Goal: Task Accomplishment & Management: Manage account settings

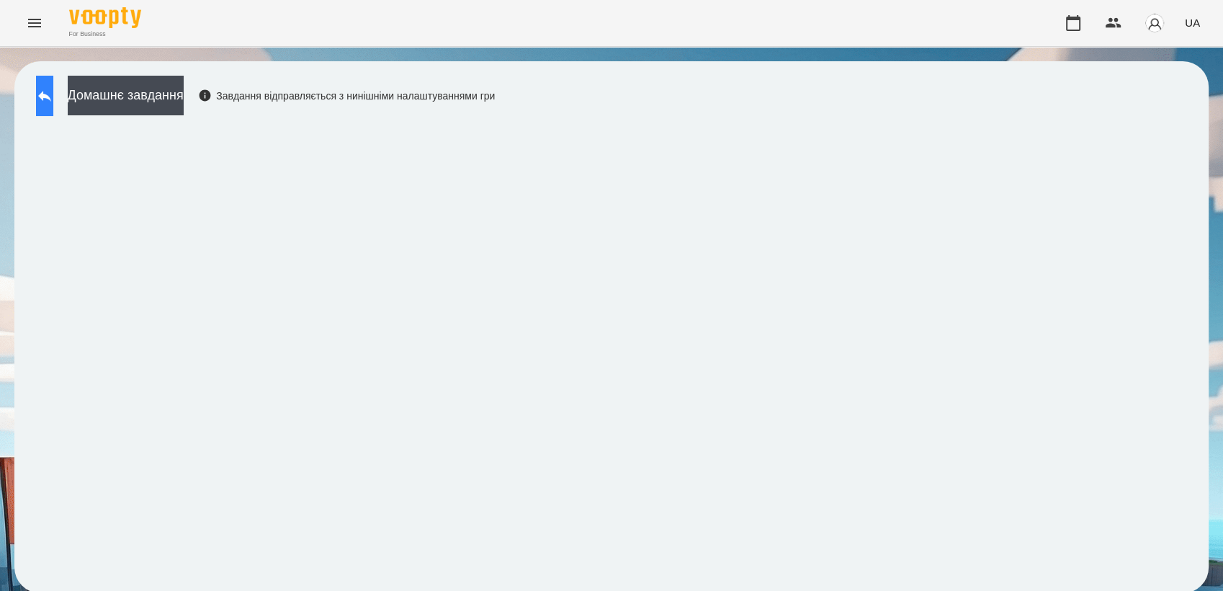
click at [53, 109] on button at bounding box center [44, 96] width 17 height 40
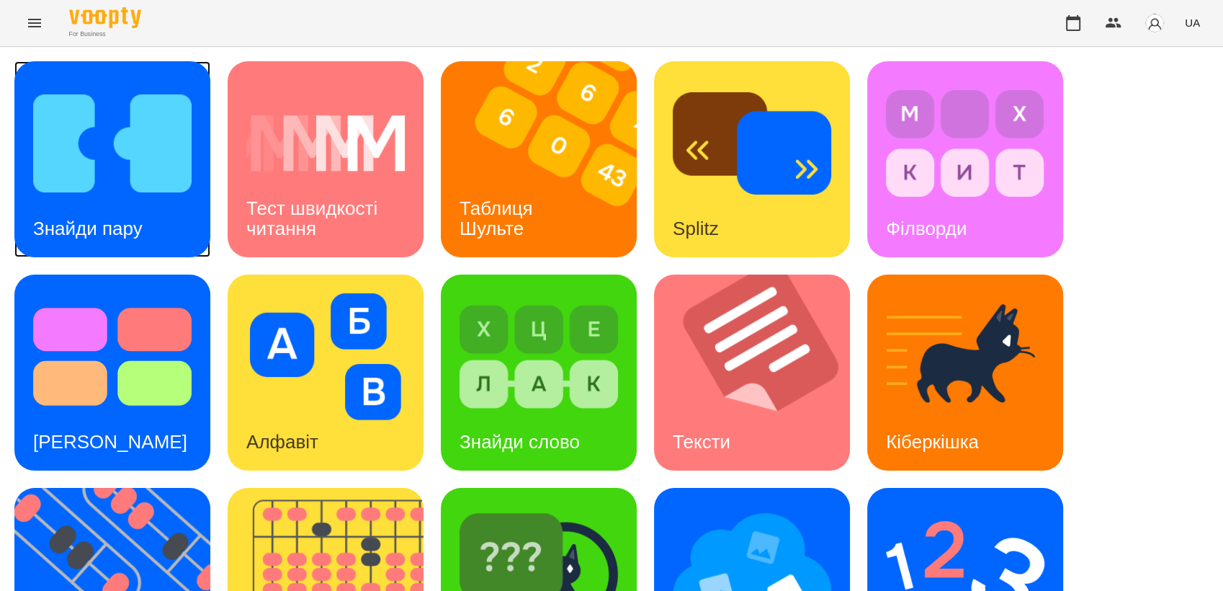
click at [107, 158] on img at bounding box center [112, 143] width 158 height 127
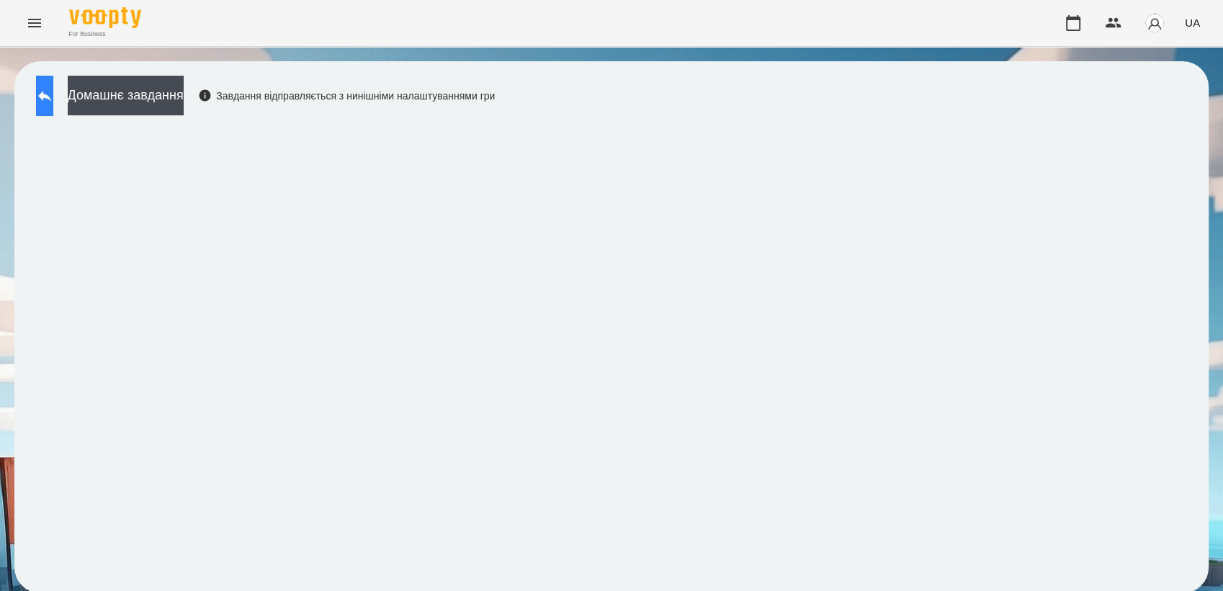
click at [48, 89] on button at bounding box center [44, 96] width 17 height 40
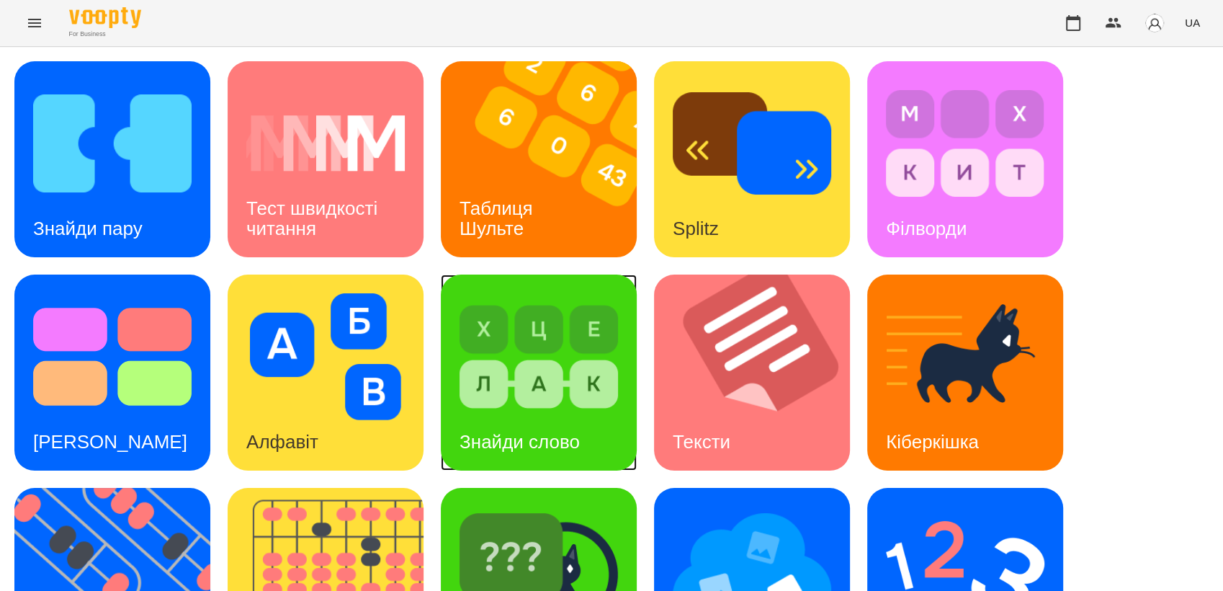
click at [552, 351] on img at bounding box center [539, 356] width 158 height 127
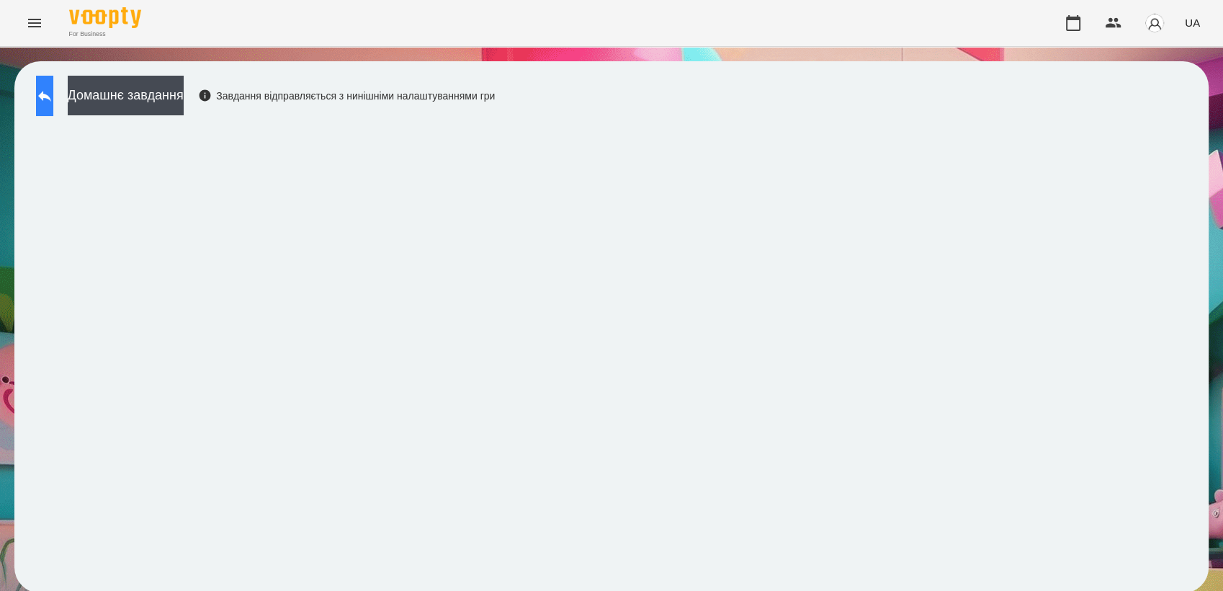
click at [43, 102] on button at bounding box center [44, 96] width 17 height 40
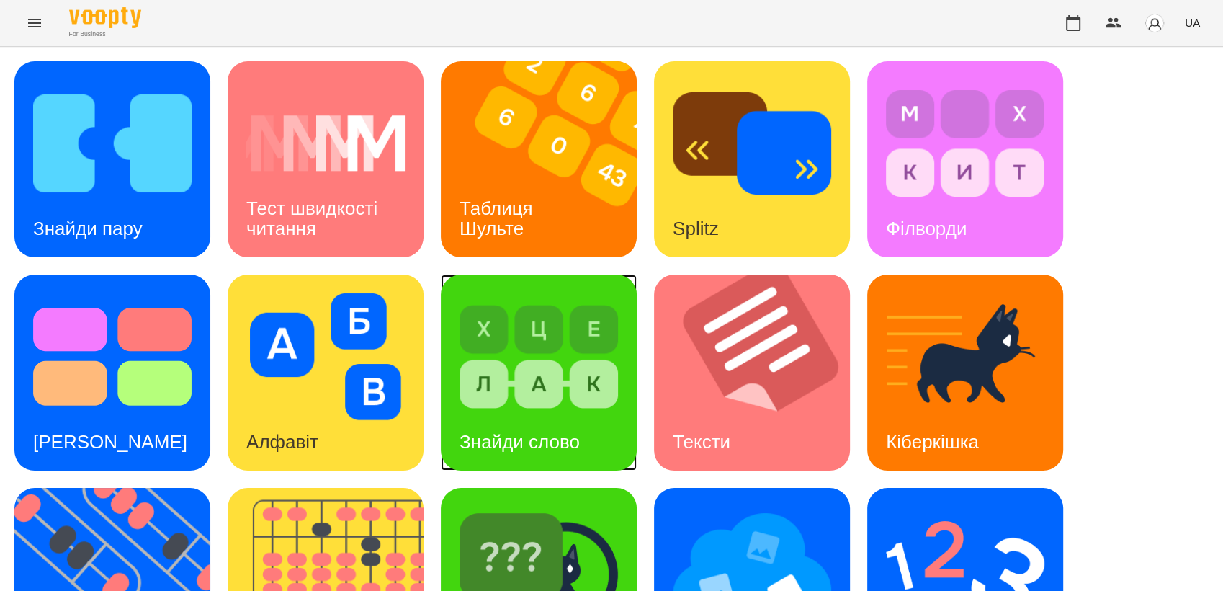
click at [575, 424] on div "Знайди слово" at bounding box center [520, 441] width 158 height 57
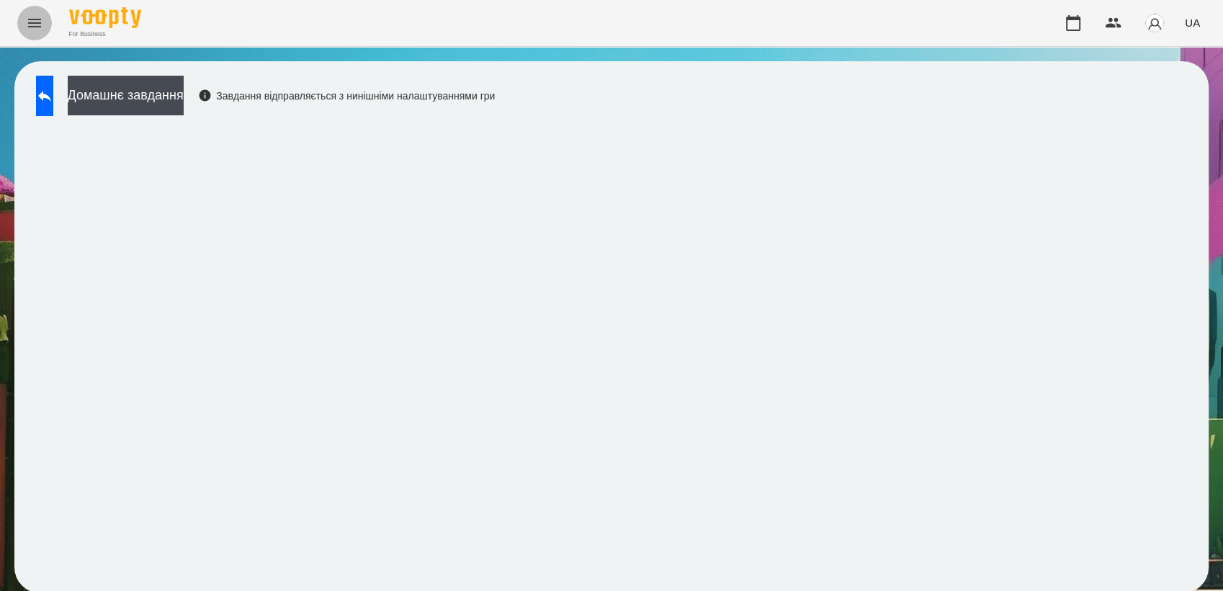
click at [35, 29] on icon "Menu" at bounding box center [34, 22] width 17 height 17
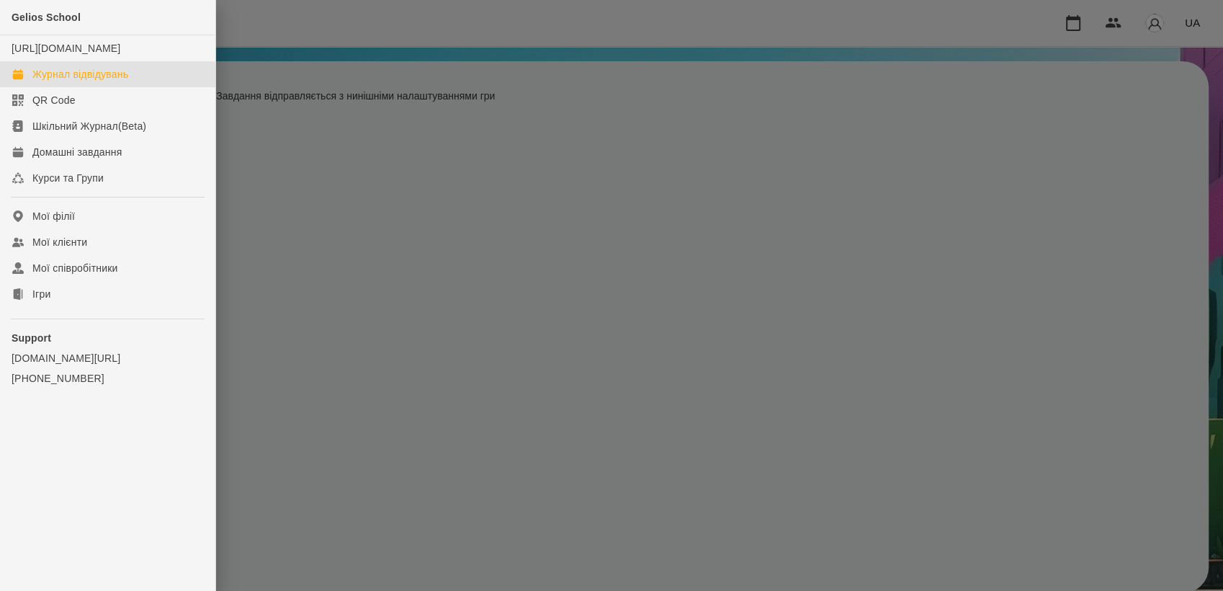
click at [91, 81] on link "Журнал відвідувань" at bounding box center [107, 74] width 215 height 26
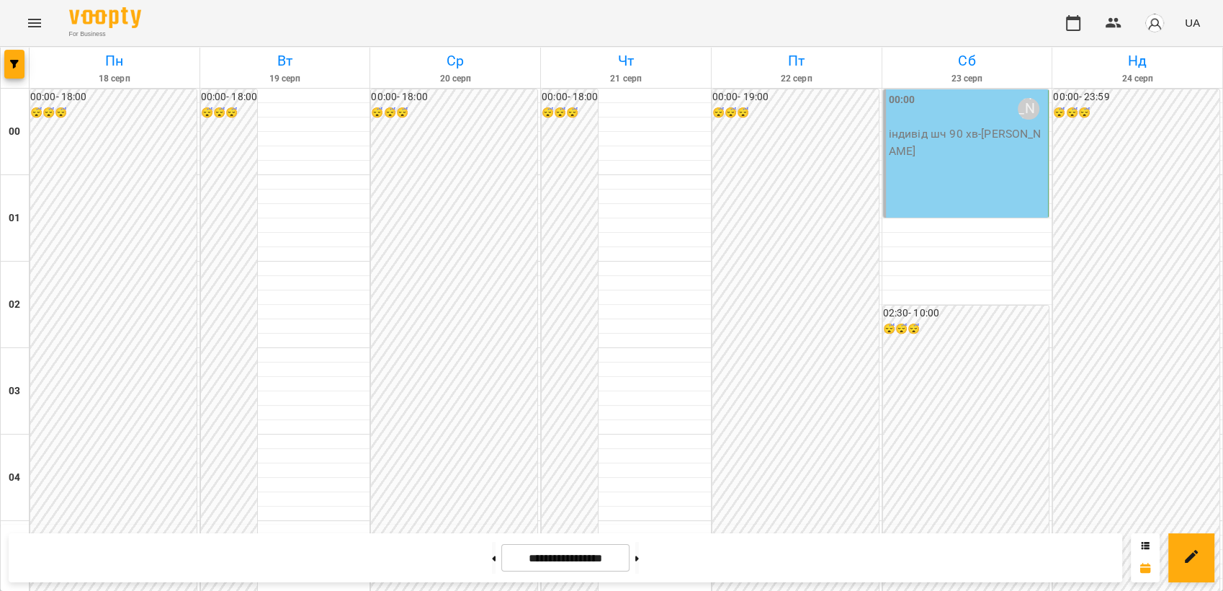
scroll to position [1424, 0]
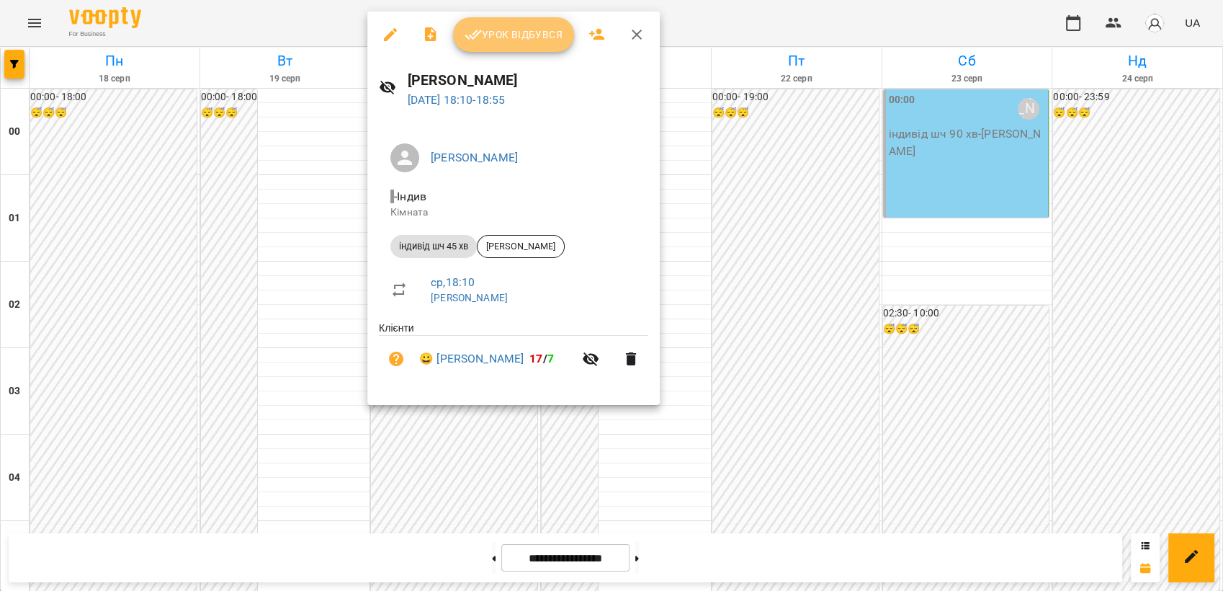
click at [551, 29] on span "Урок відбувся" at bounding box center [514, 34] width 98 height 17
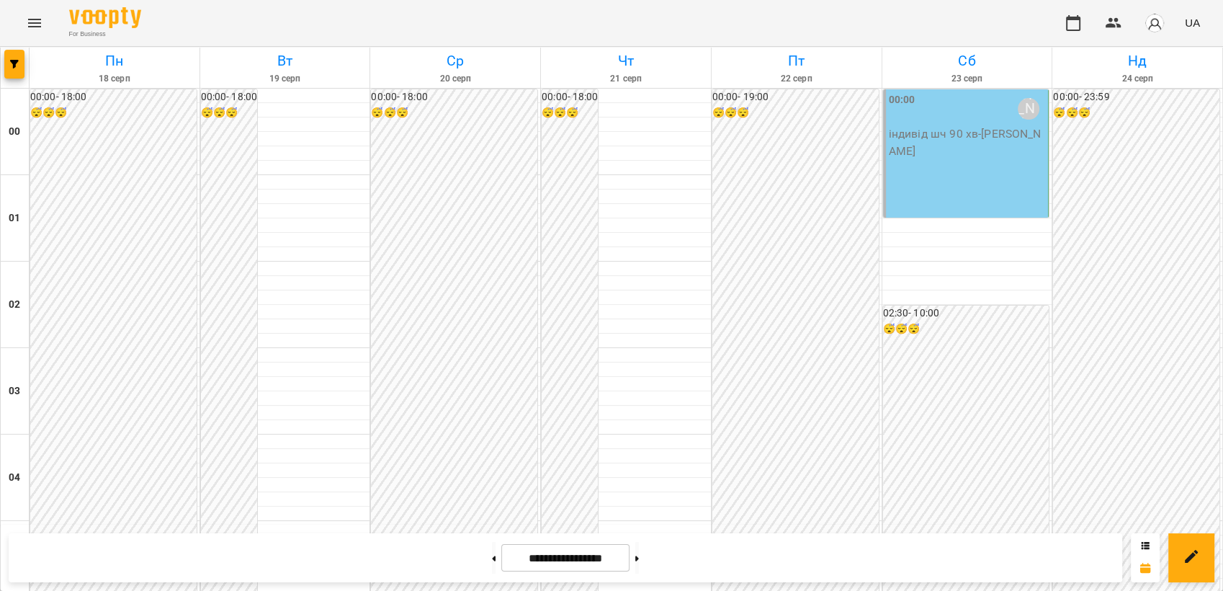
scroll to position [1329, 0]
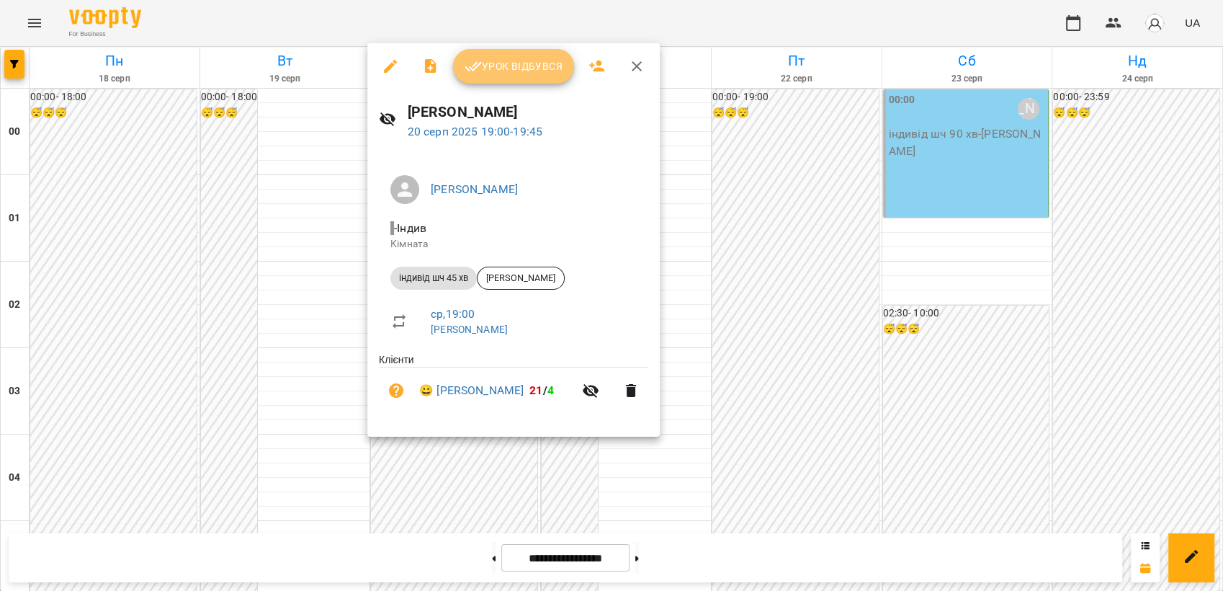
click at [536, 78] on button "Урок відбувся" at bounding box center [513, 66] width 121 height 35
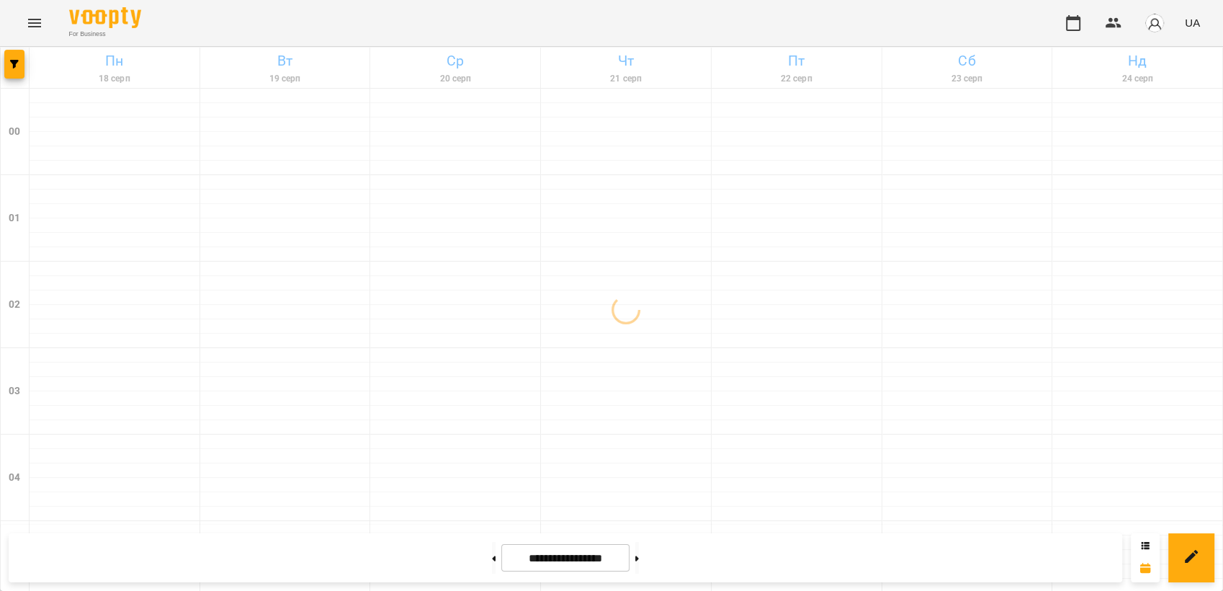
scroll to position [1636, 0]
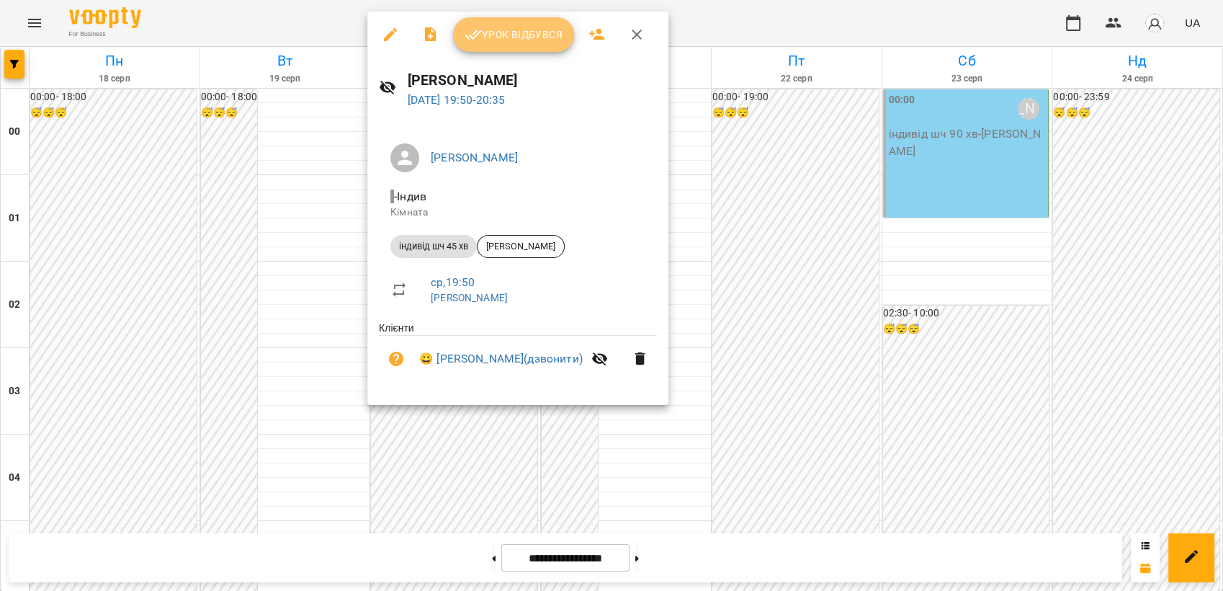
click at [482, 48] on button "Урок відбувся" at bounding box center [513, 34] width 121 height 35
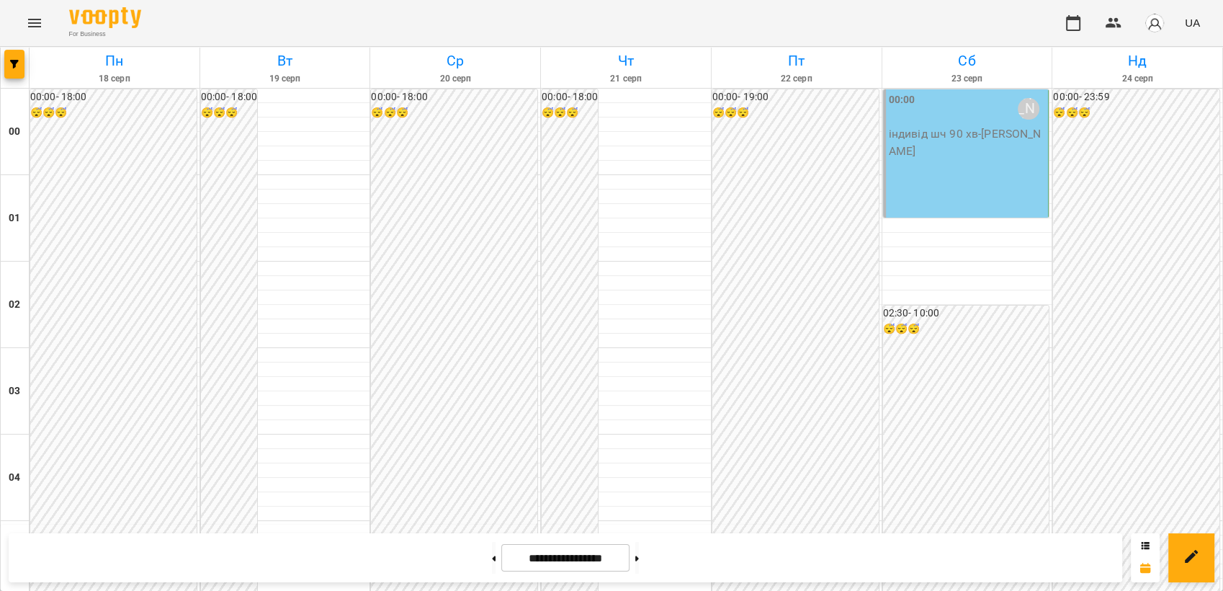
scroll to position [1606, 0]
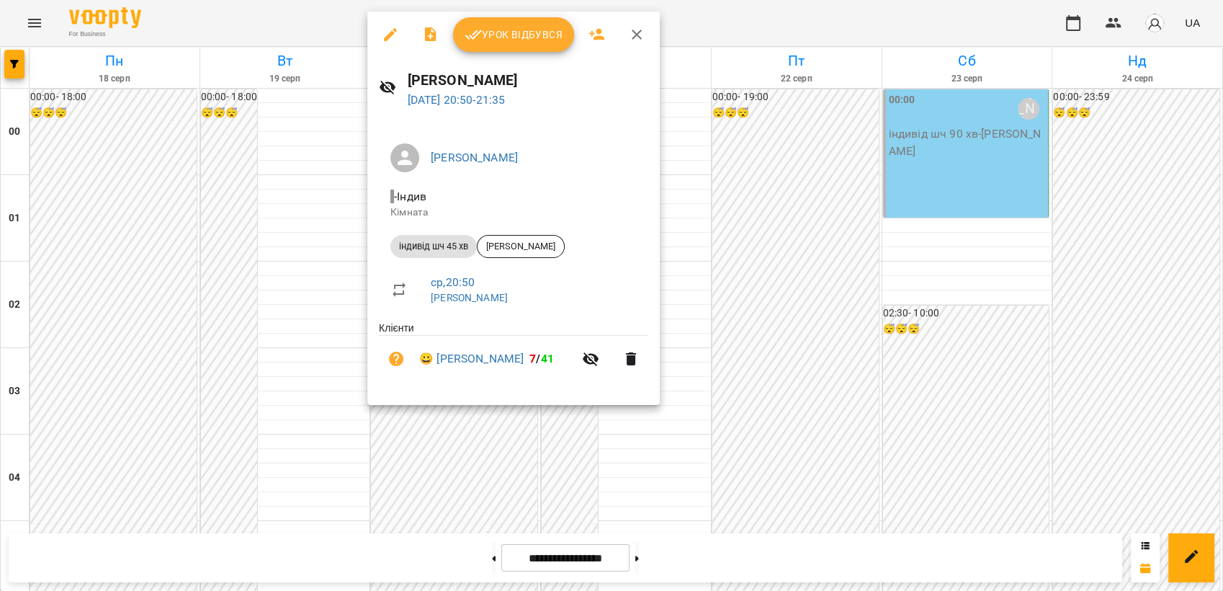
click at [500, 58] on div "[PERSON_NAME] [DATE] 20:50 - 21:35" at bounding box center [513, 89] width 292 height 63
click at [515, 45] on button "Урок відбувся" at bounding box center [513, 34] width 121 height 35
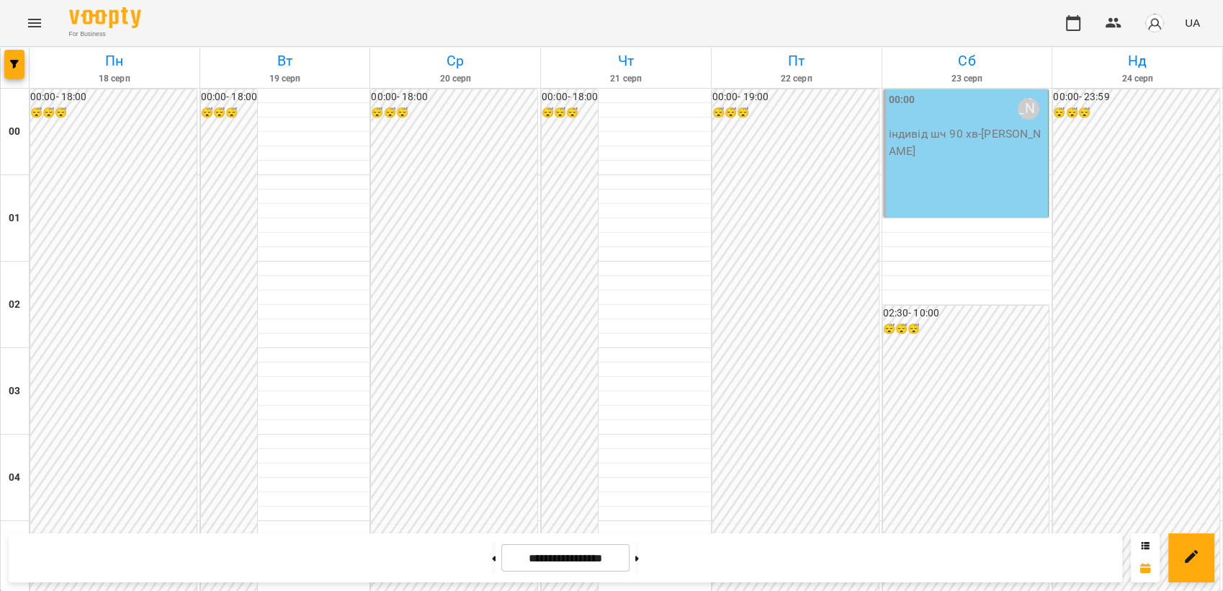
scroll to position [1546, 0]
